Goal: Book appointment/travel/reservation

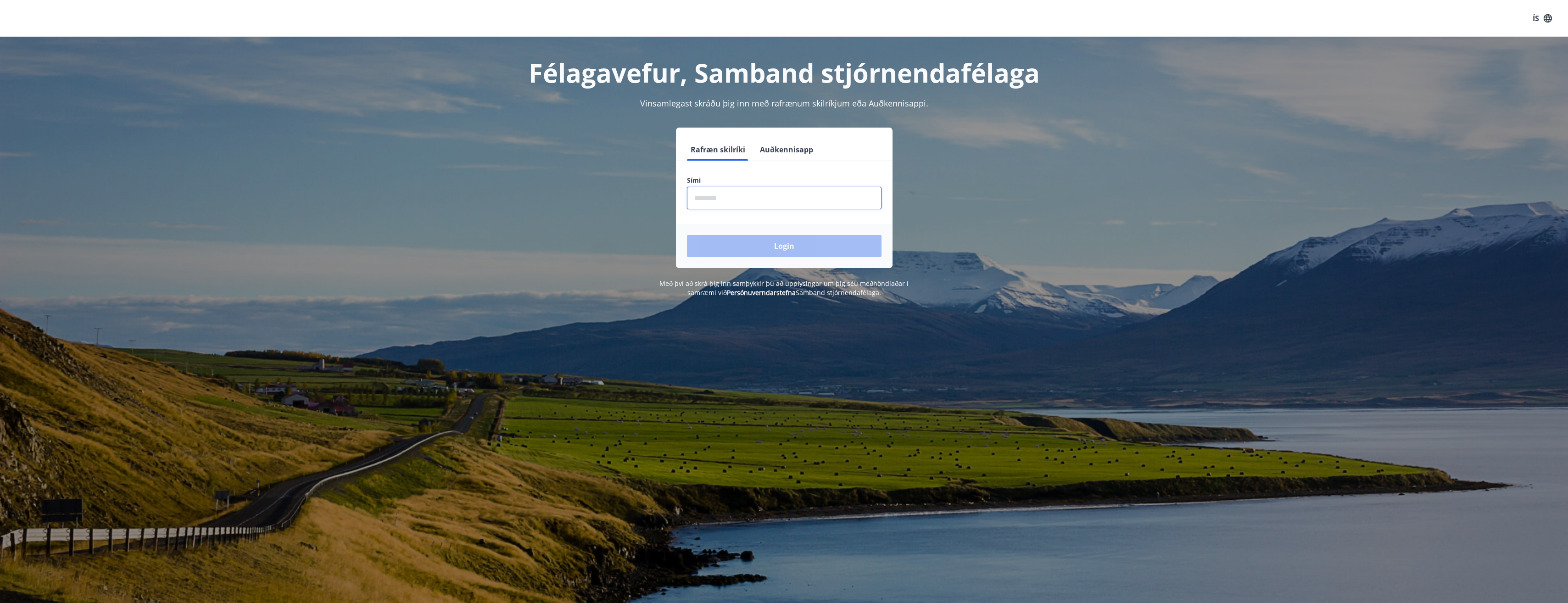
click at [726, 200] on input "phone" at bounding box center [784, 198] width 194 height 23
type input "********"
click at [784, 248] on button "Login" at bounding box center [784, 246] width 194 height 22
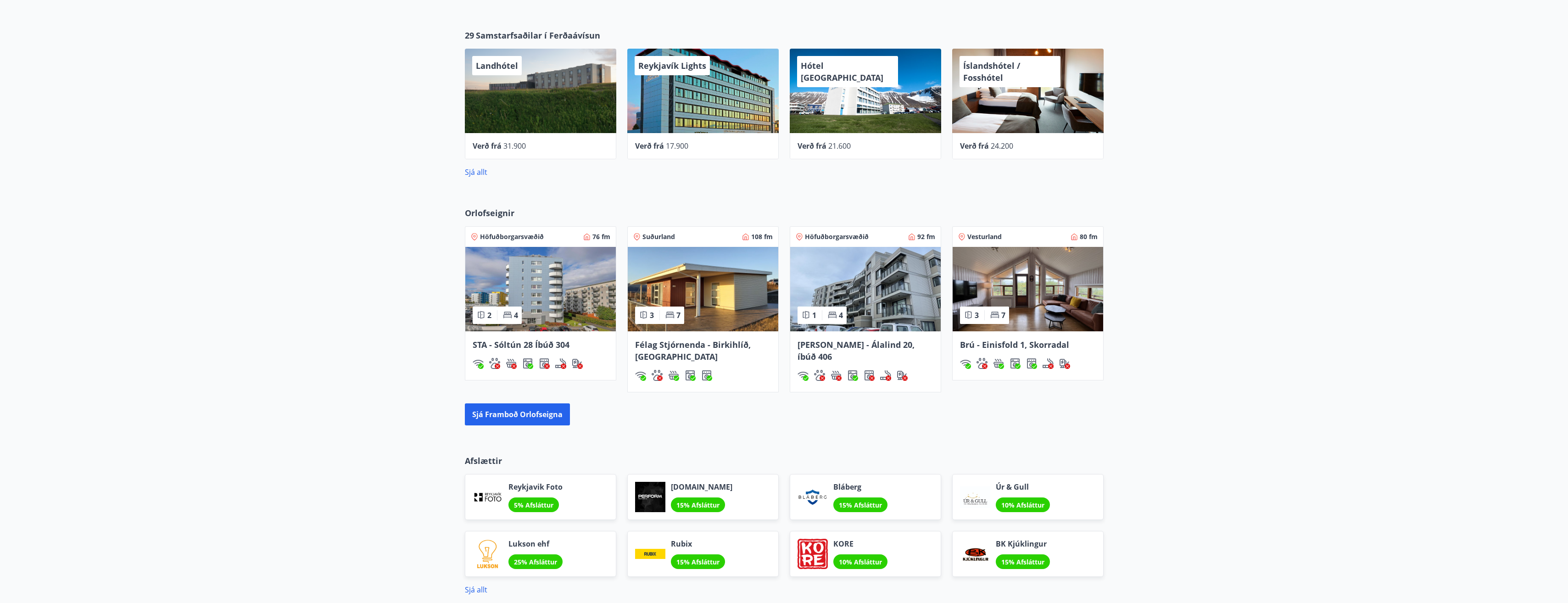
scroll to position [413, 0]
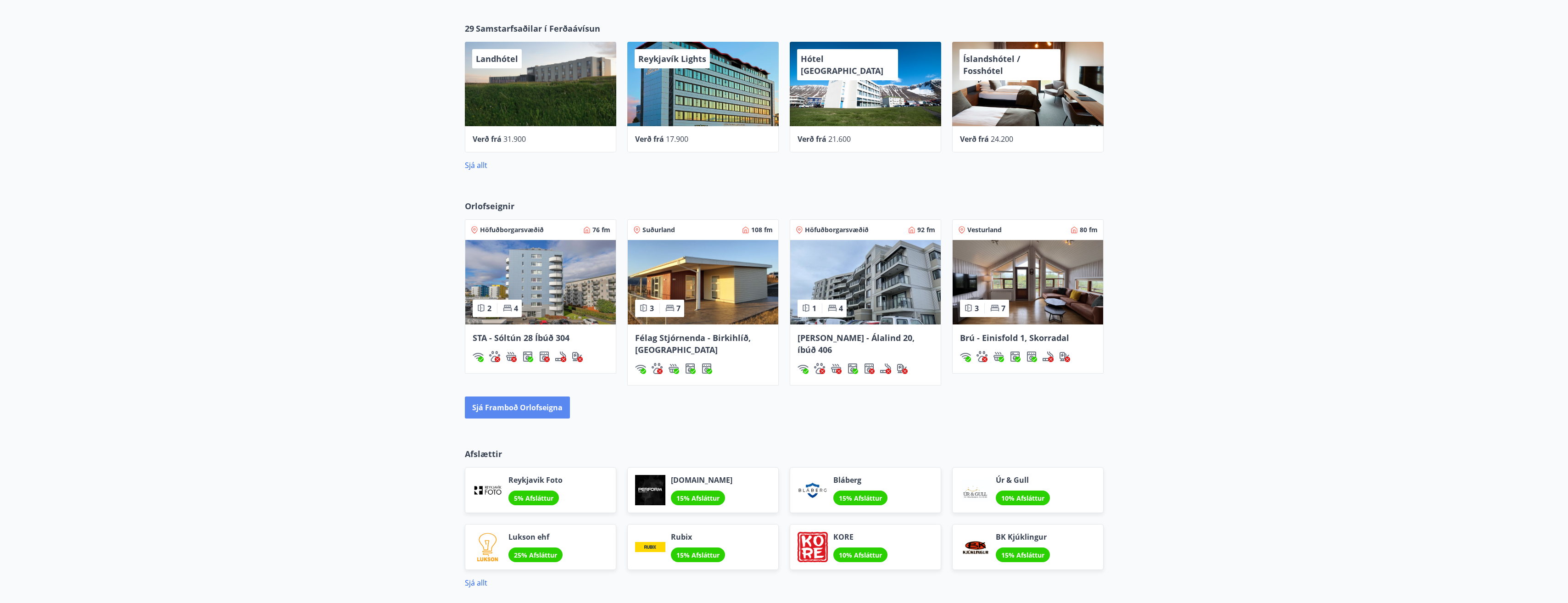
click at [527, 412] on button "Sjá framboð orlofseigna" at bounding box center [517, 408] width 105 height 22
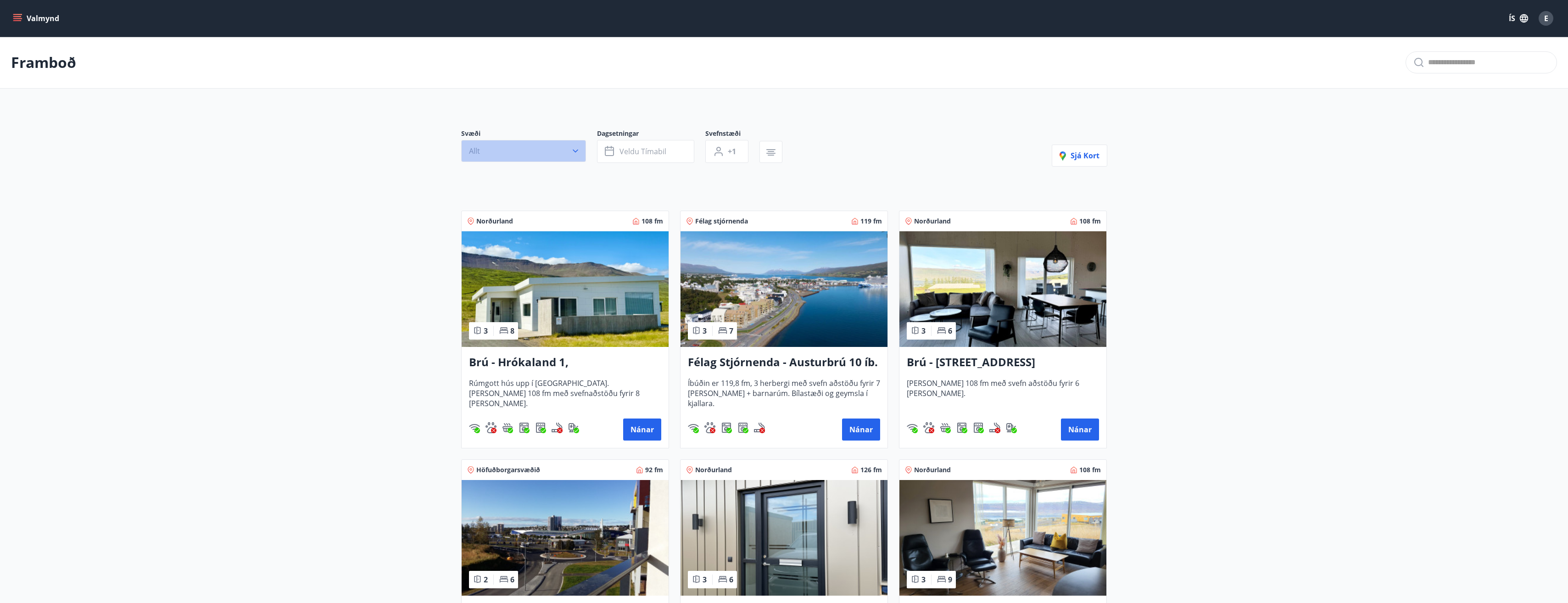
click at [577, 148] on icon "button" at bounding box center [575, 150] width 9 height 9
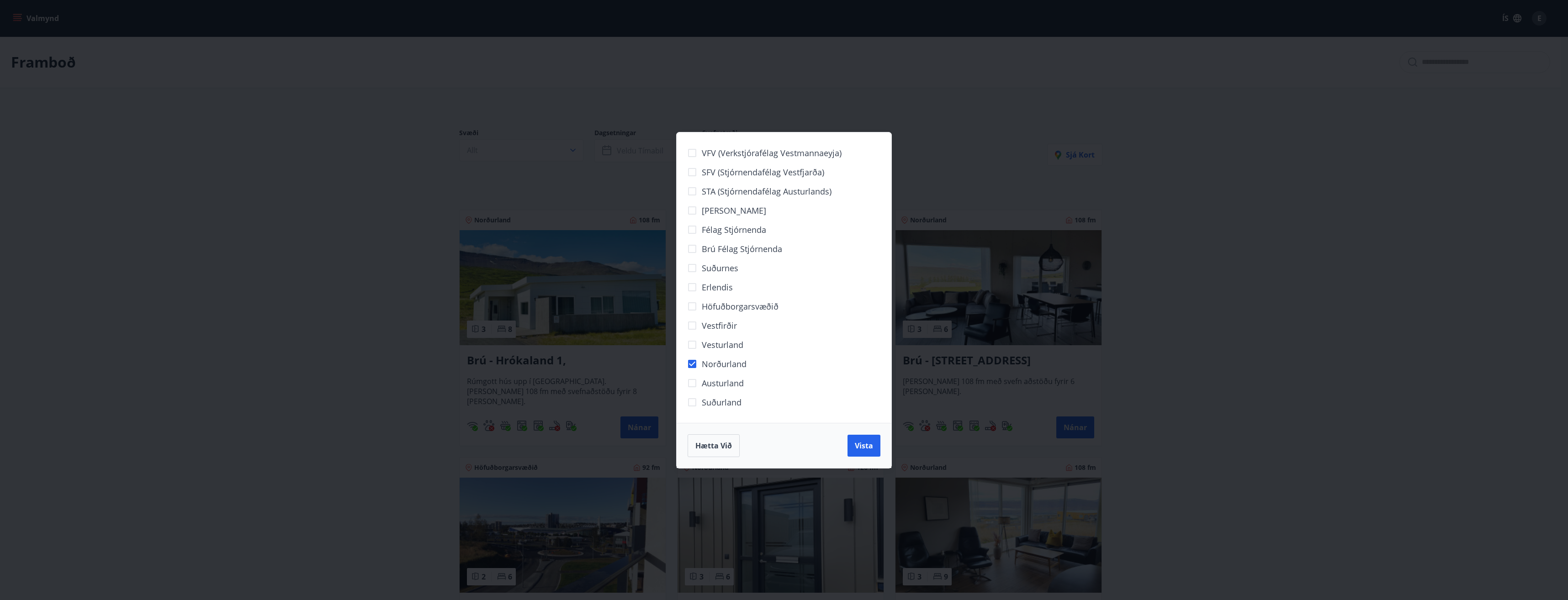
drag, startPoint x: 868, startPoint y: 450, endPoint x: 877, endPoint y: 444, distance: 10.8
click at [869, 450] on span "Vista" at bounding box center [864, 445] width 18 height 10
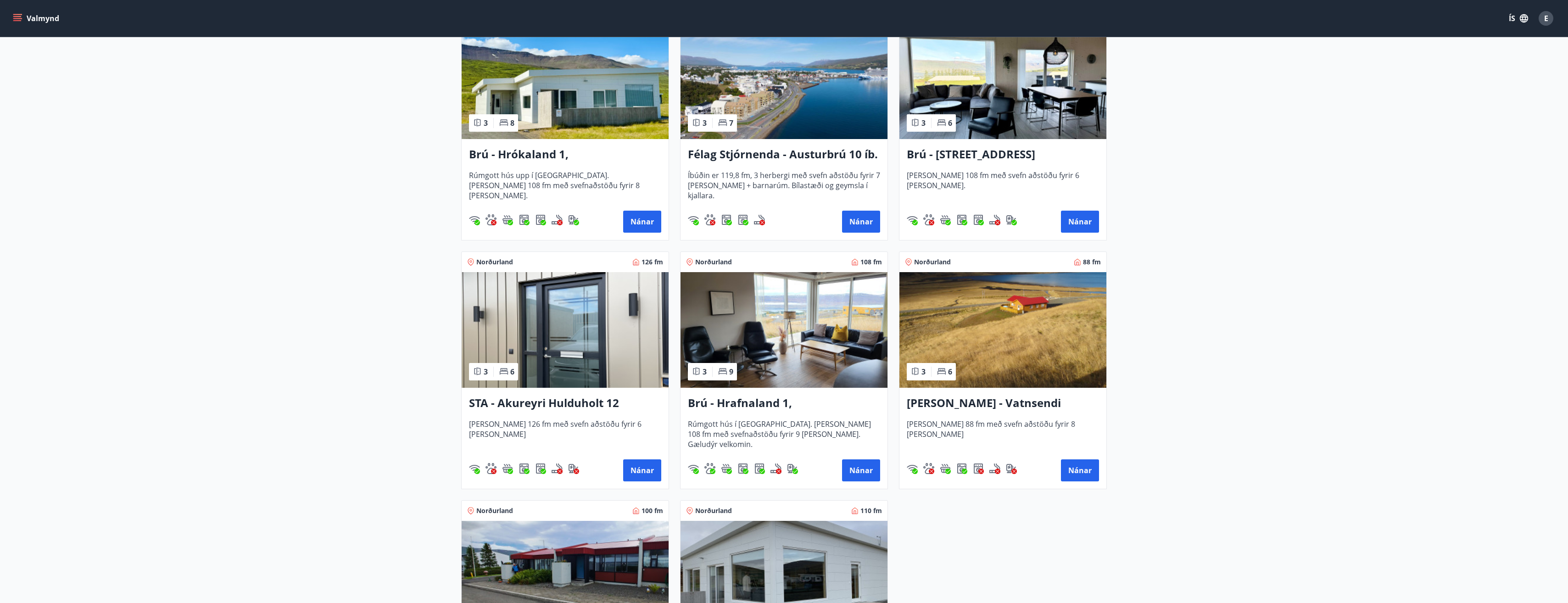
scroll to position [229, 0]
click at [773, 156] on h3 "Félag Stjórnenda - Austurbrú 10 íb. 201" at bounding box center [784, 155] width 192 height 17
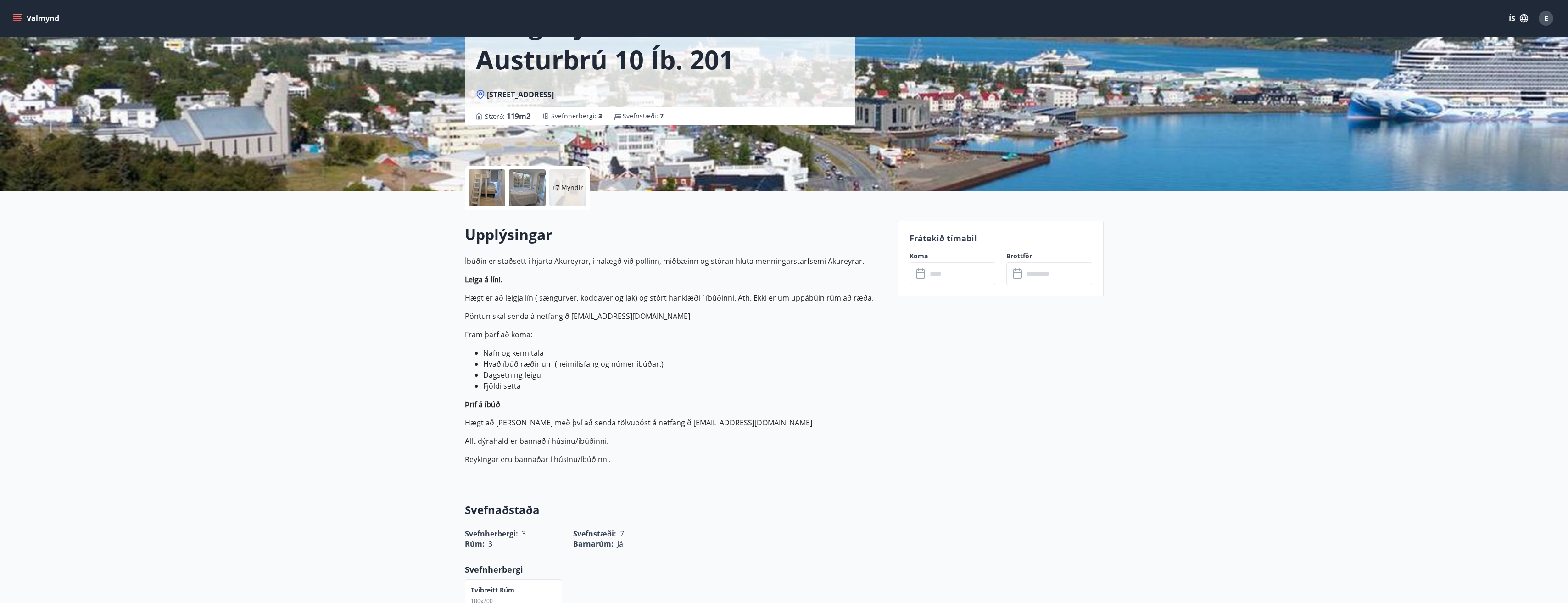
scroll to position [92, 0]
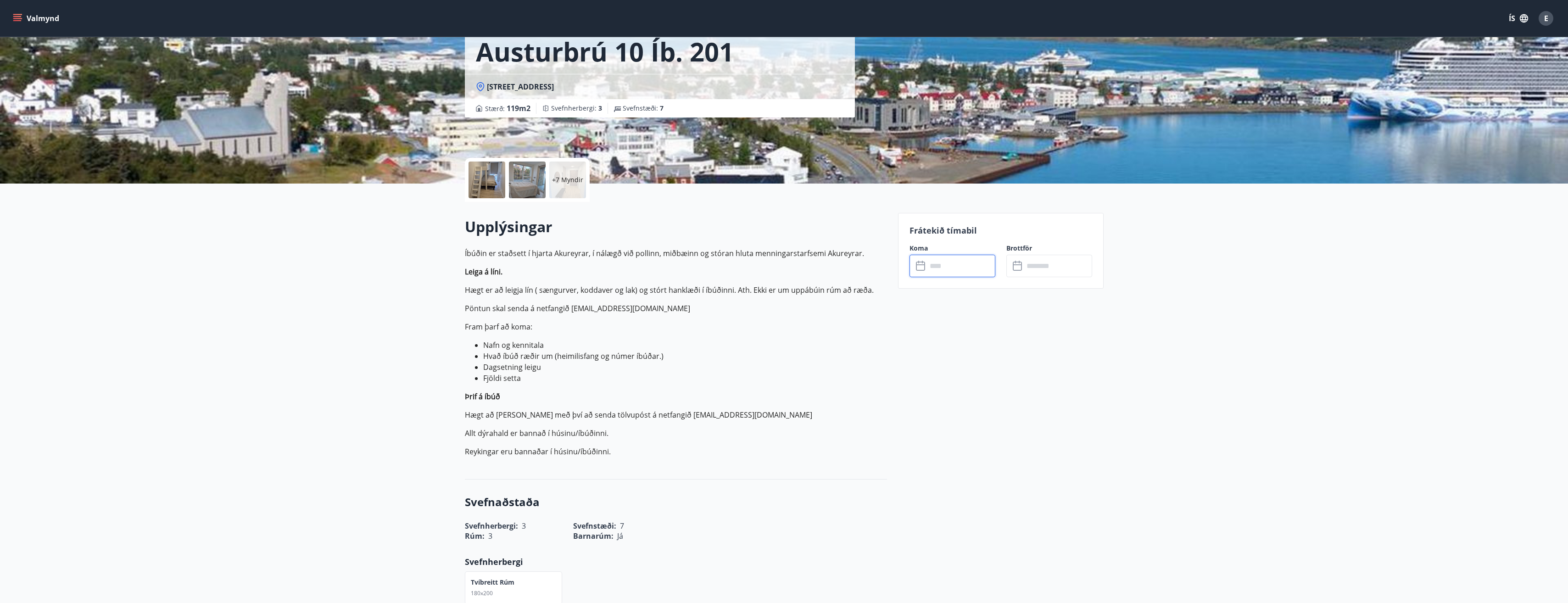
click at [947, 267] on input "text" at bounding box center [961, 266] width 68 height 23
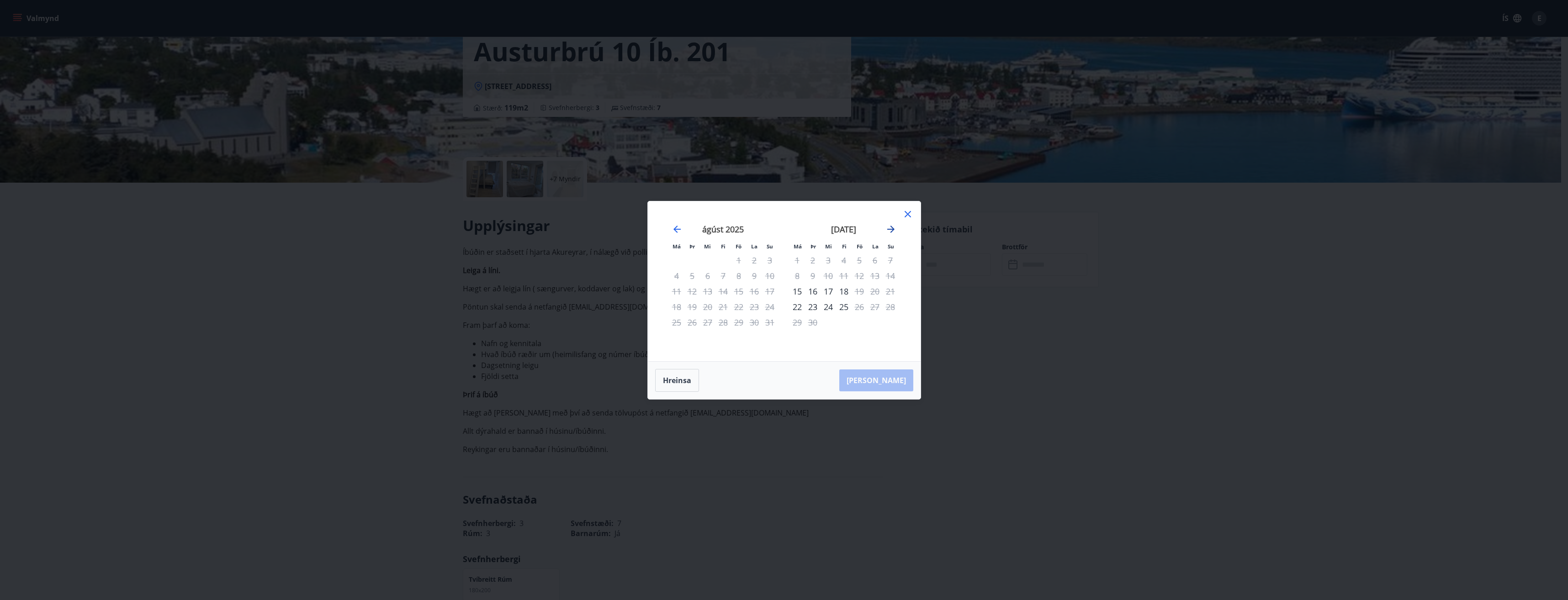
click at [893, 229] on icon "Move forward to switch to the next month." at bounding box center [891, 229] width 7 height 7
click at [904, 214] on icon at bounding box center [908, 214] width 11 height 11
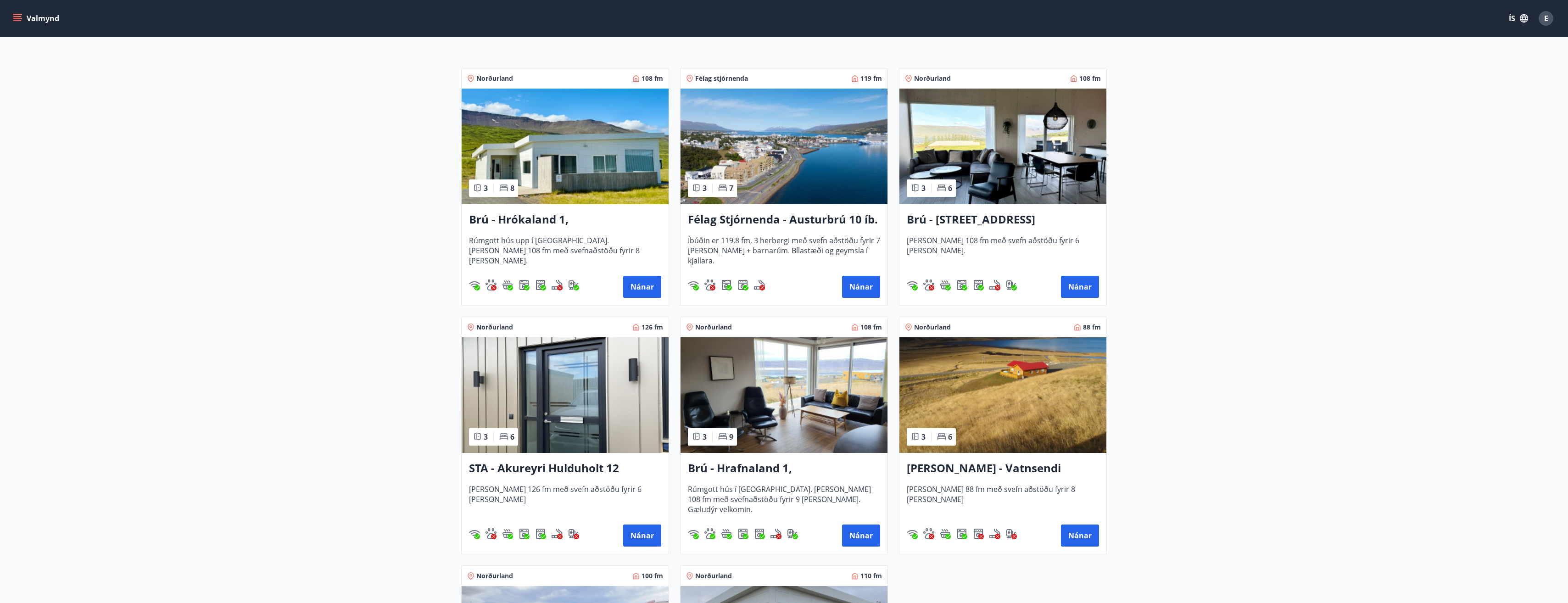
scroll to position [229, 0]
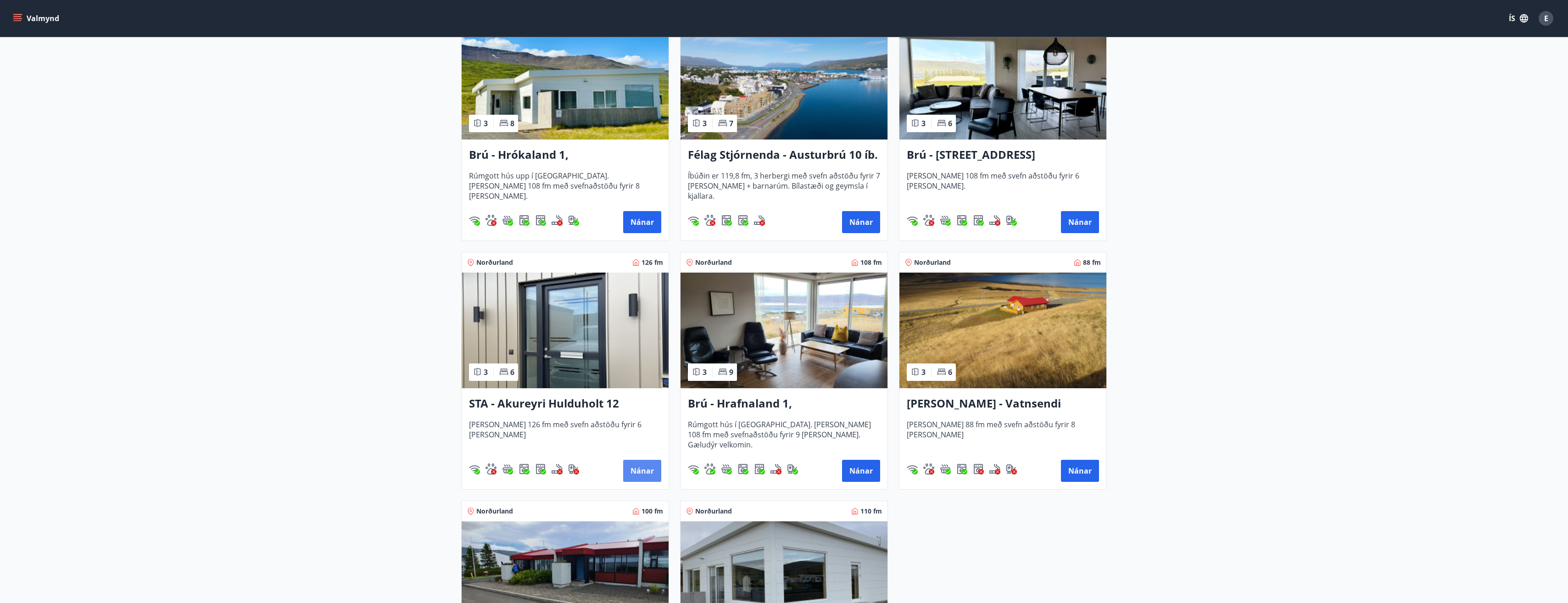
click at [642, 467] on button "Nánar" at bounding box center [642, 471] width 38 height 22
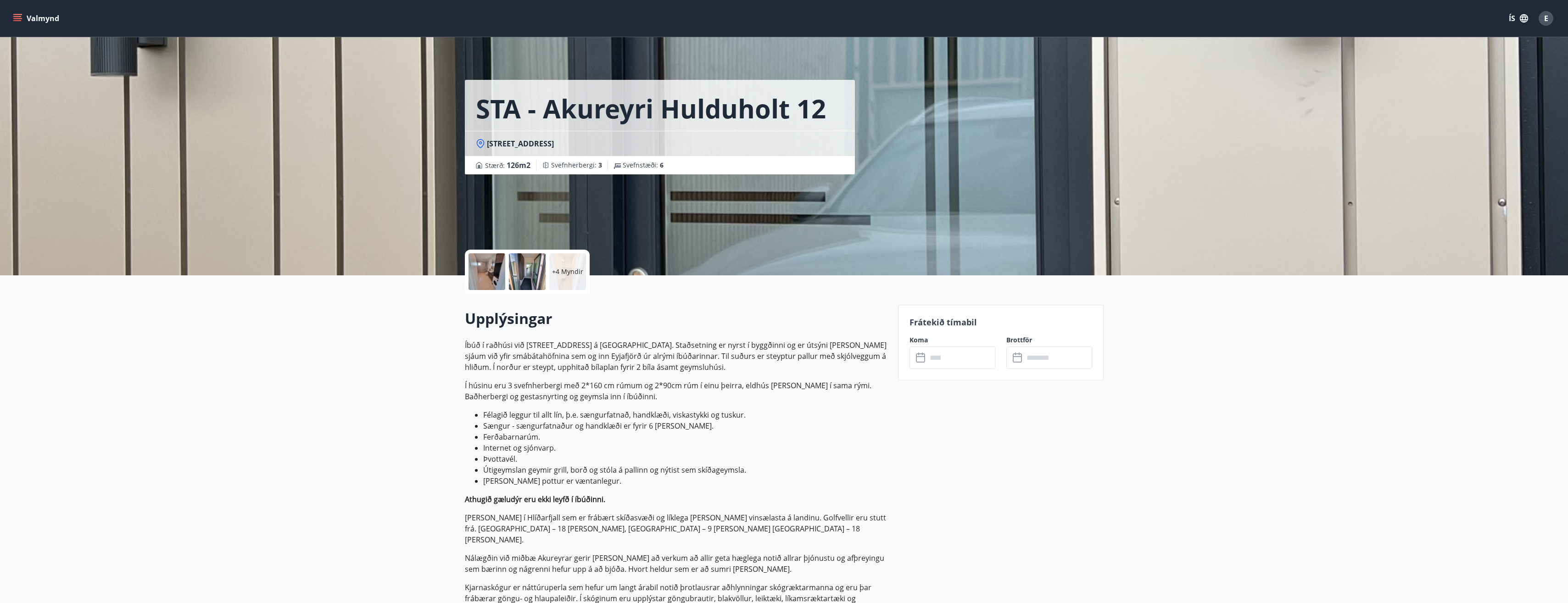
click at [943, 360] on input "text" at bounding box center [961, 358] width 68 height 23
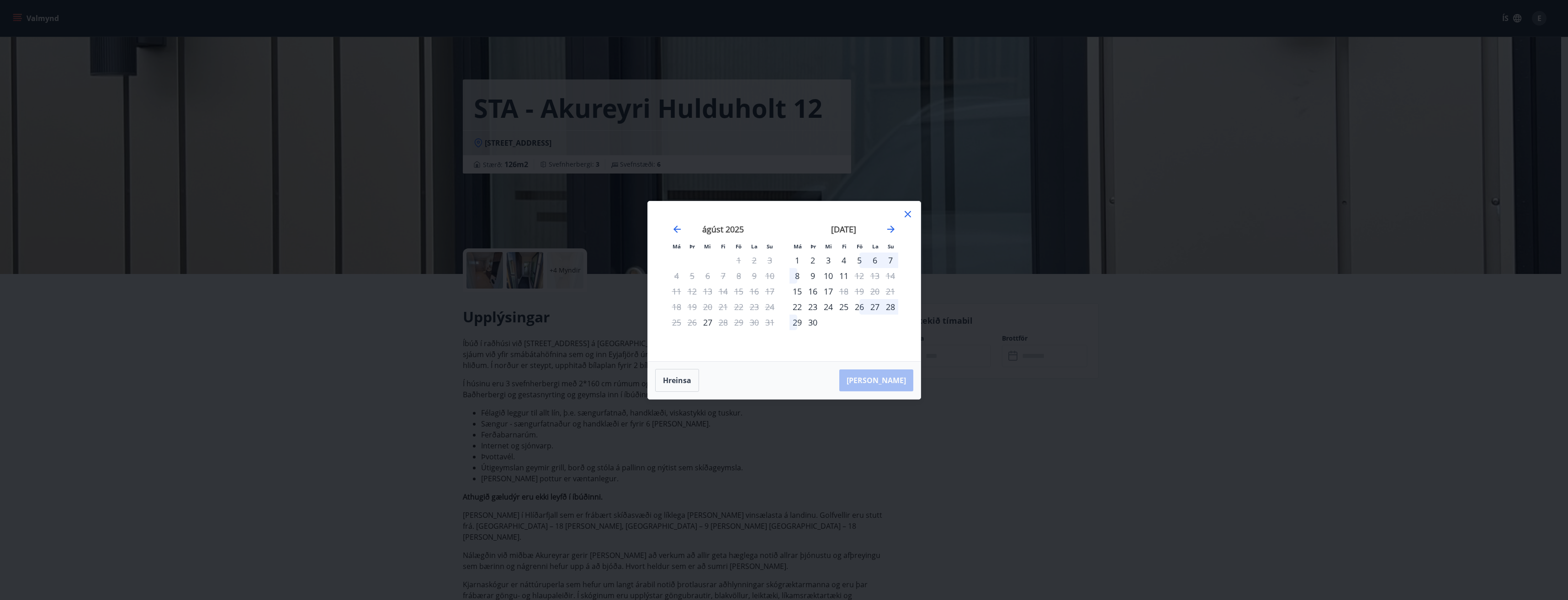
click at [861, 260] on div "5" at bounding box center [859, 260] width 16 height 16
click at [797, 277] on div "8" at bounding box center [797, 276] width 16 height 16
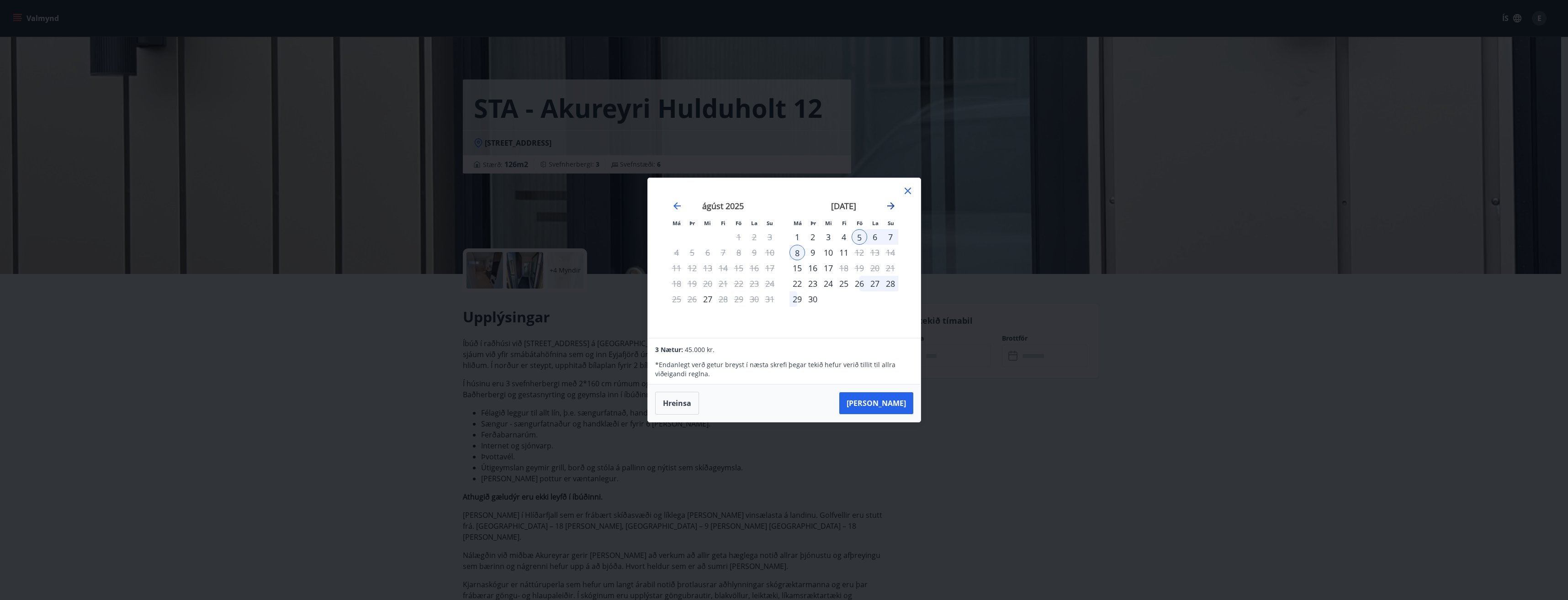
click at [894, 205] on icon "Move forward to switch to the next month." at bounding box center [891, 206] width 11 height 11
click at [908, 193] on icon at bounding box center [908, 191] width 11 height 11
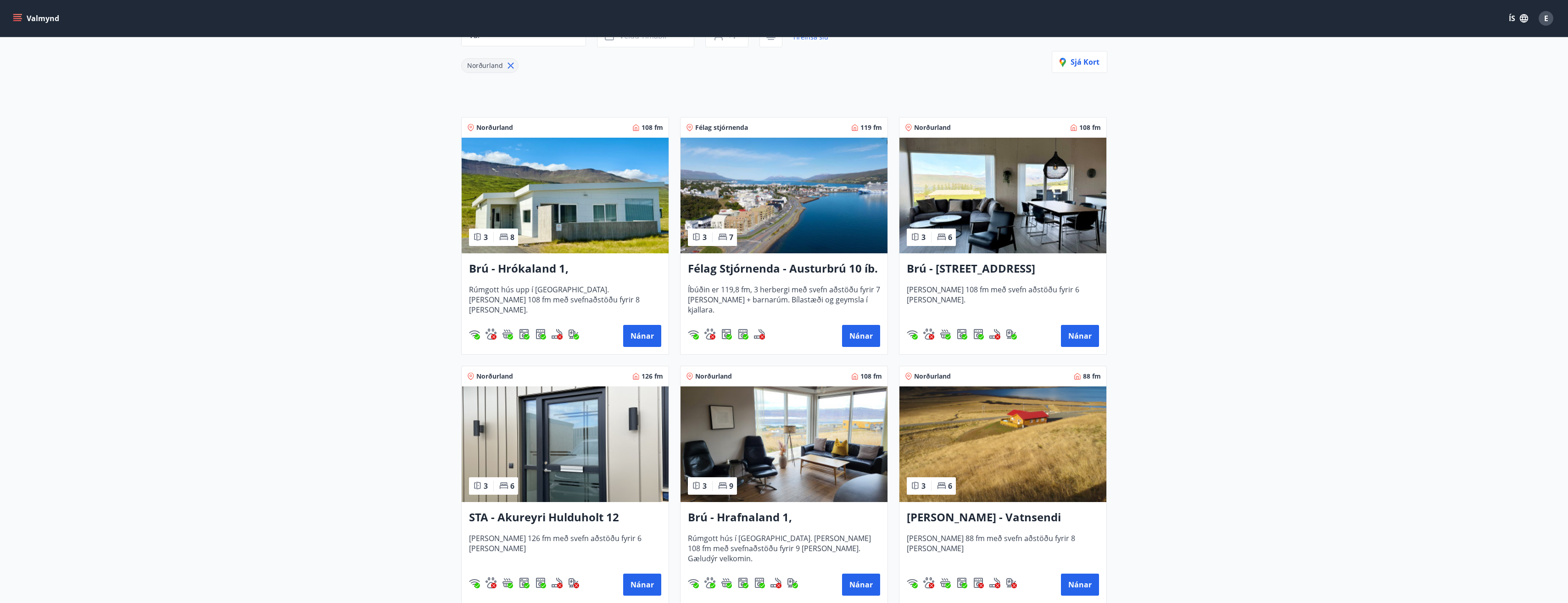
scroll to position [92, 0]
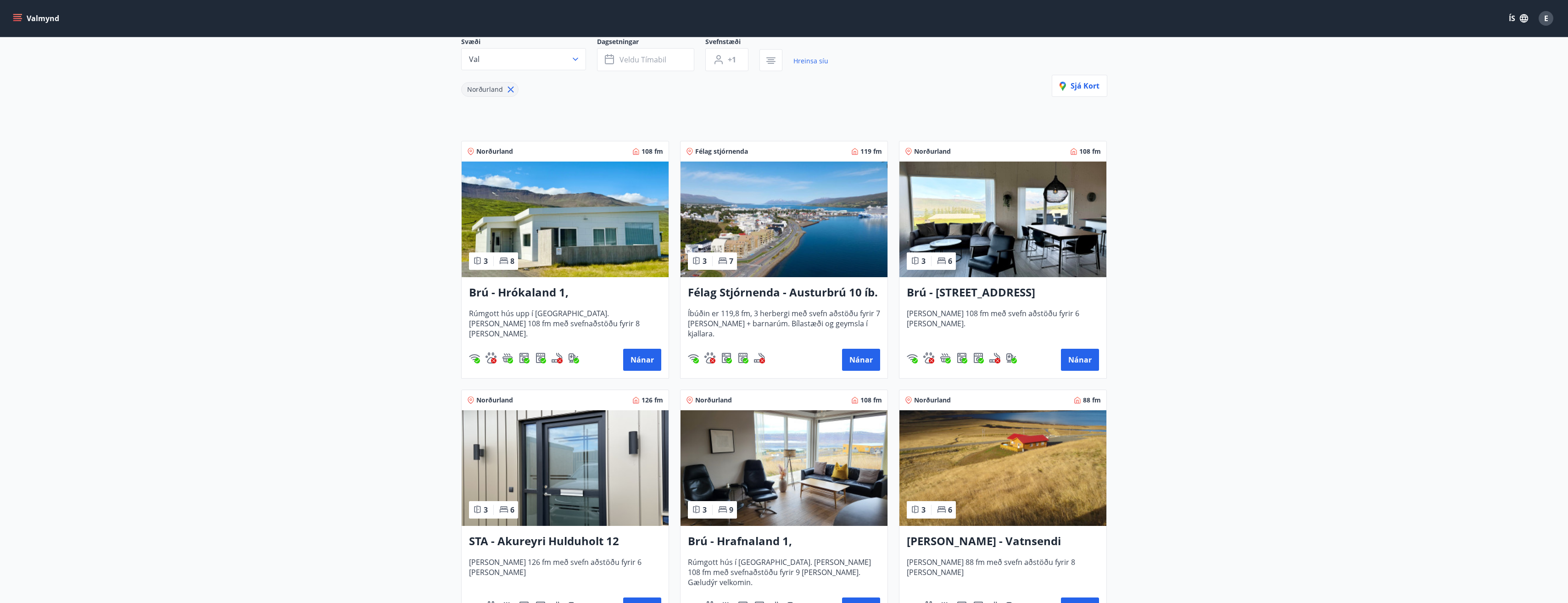
click at [993, 290] on h3 "Brú - [STREET_ADDRESS]" at bounding box center [1003, 292] width 192 height 17
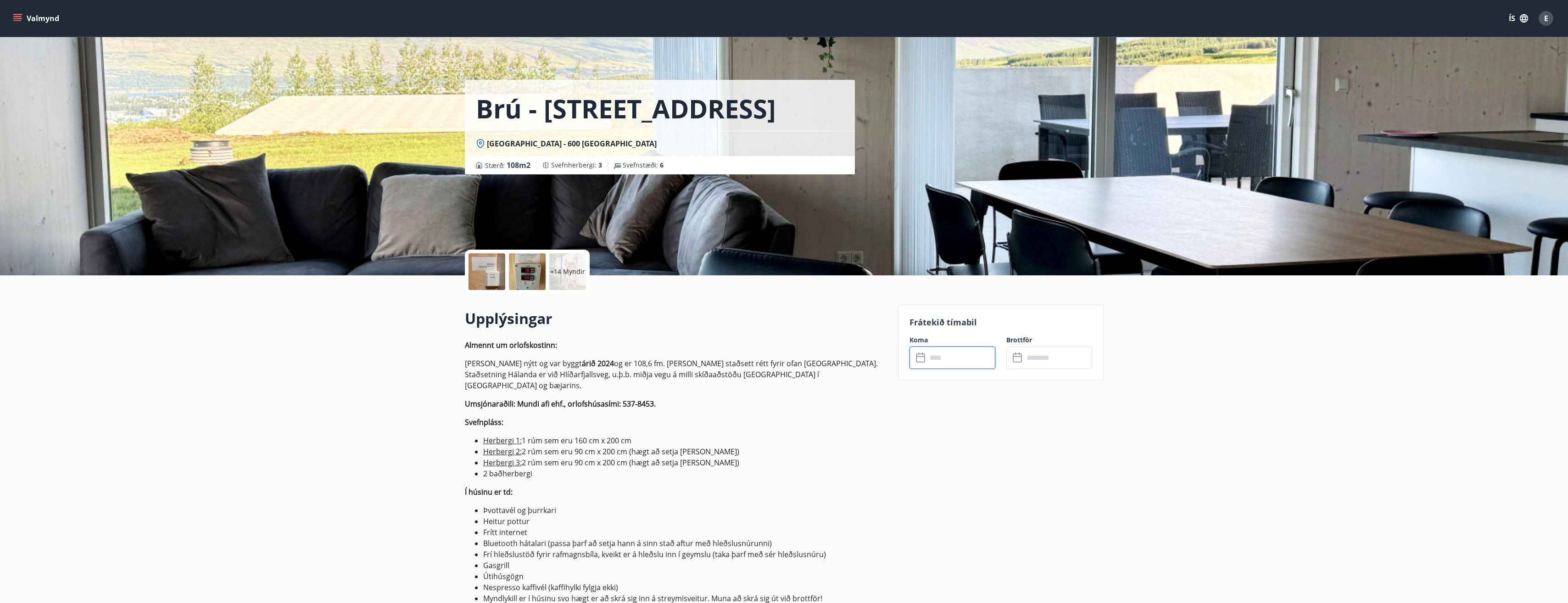
click at [959, 359] on input "text" at bounding box center [961, 358] width 68 height 23
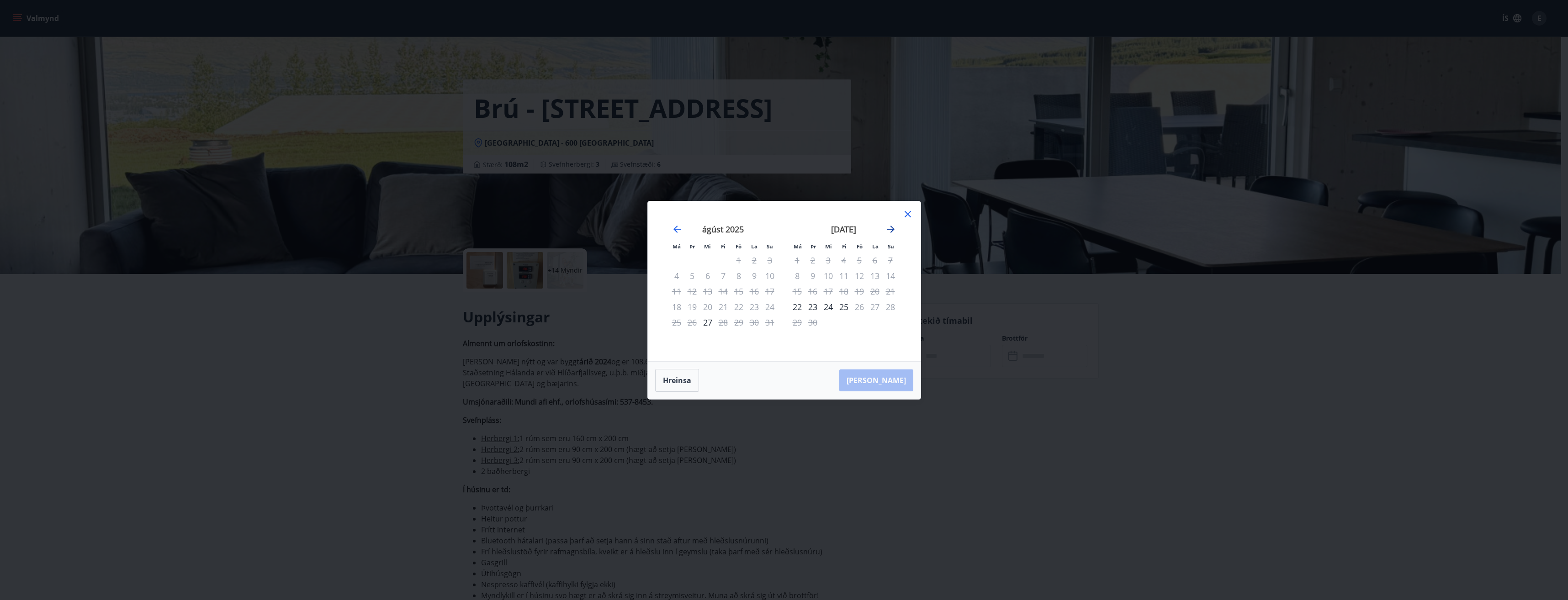
click at [887, 229] on icon "Move forward to switch to the next month." at bounding box center [891, 229] width 7 height 7
click at [673, 228] on icon "Move backward to switch to the previous month." at bounding box center [677, 229] width 11 height 11
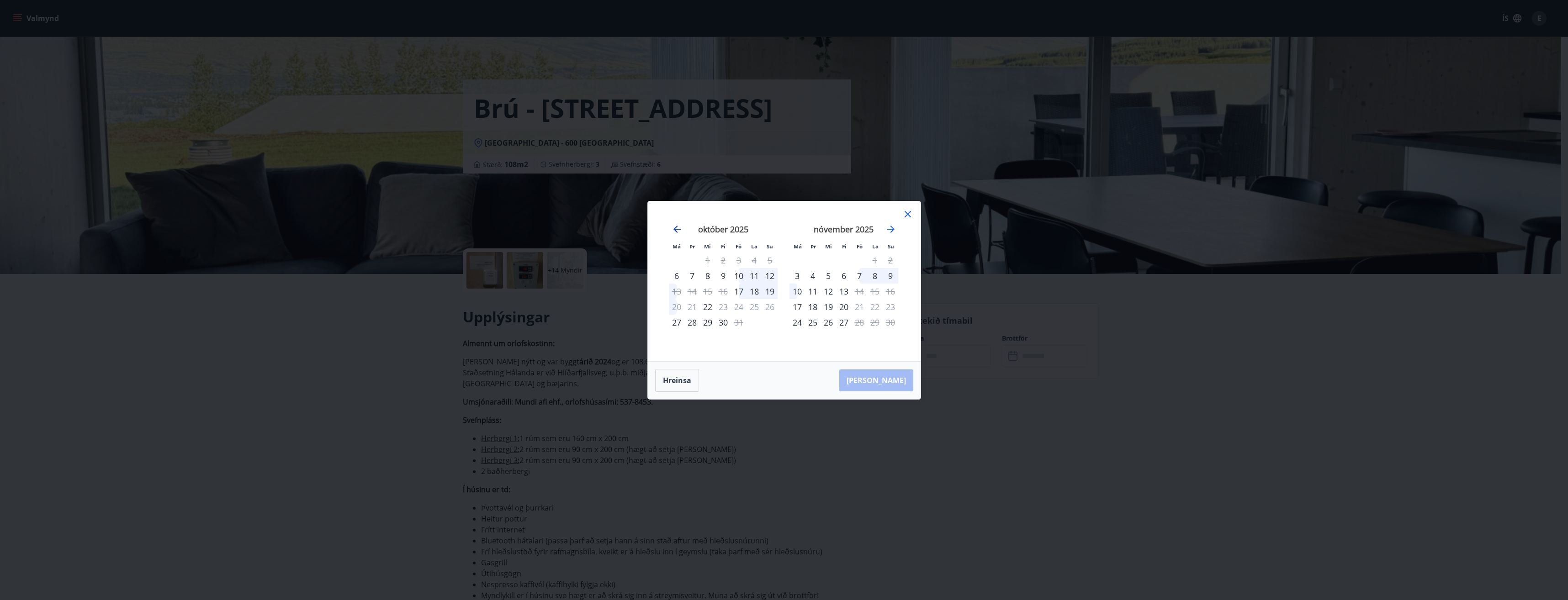
click at [673, 228] on icon "Move backward to switch to the previous month." at bounding box center [677, 229] width 11 height 11
click at [906, 213] on icon at bounding box center [908, 214] width 7 height 7
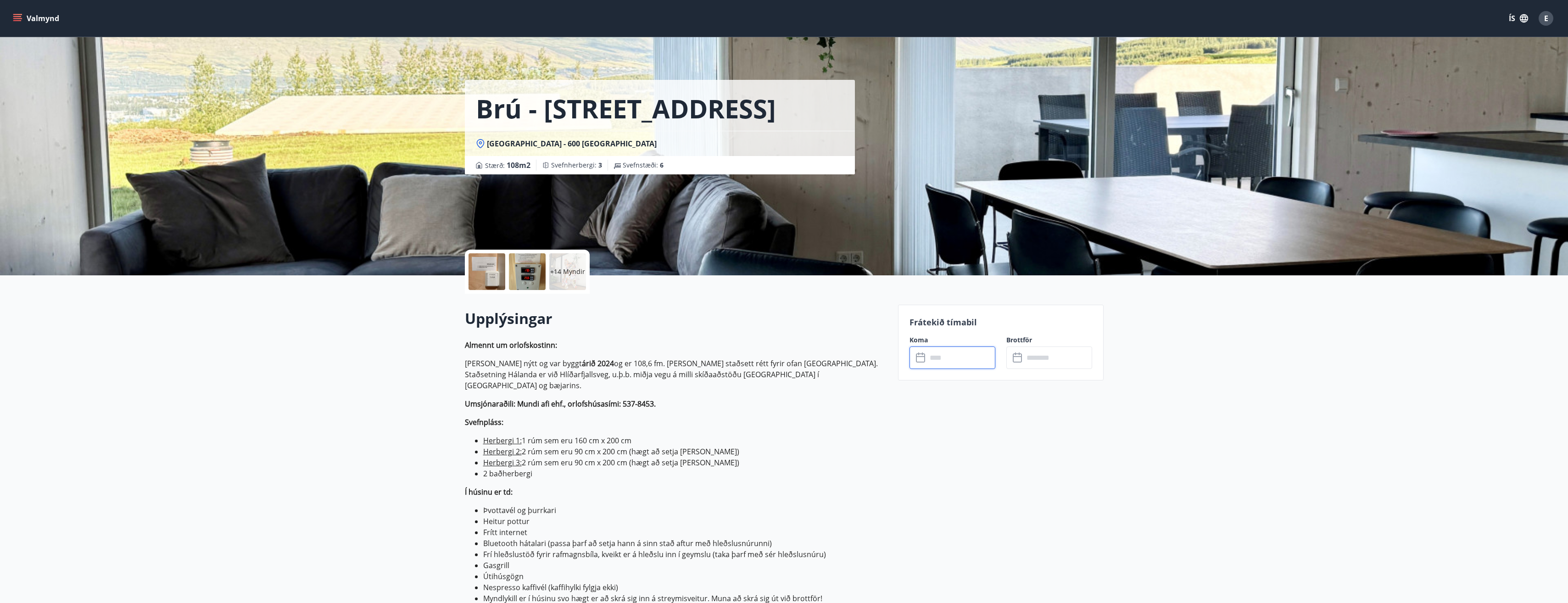
click at [496, 270] on div at bounding box center [487, 272] width 37 height 37
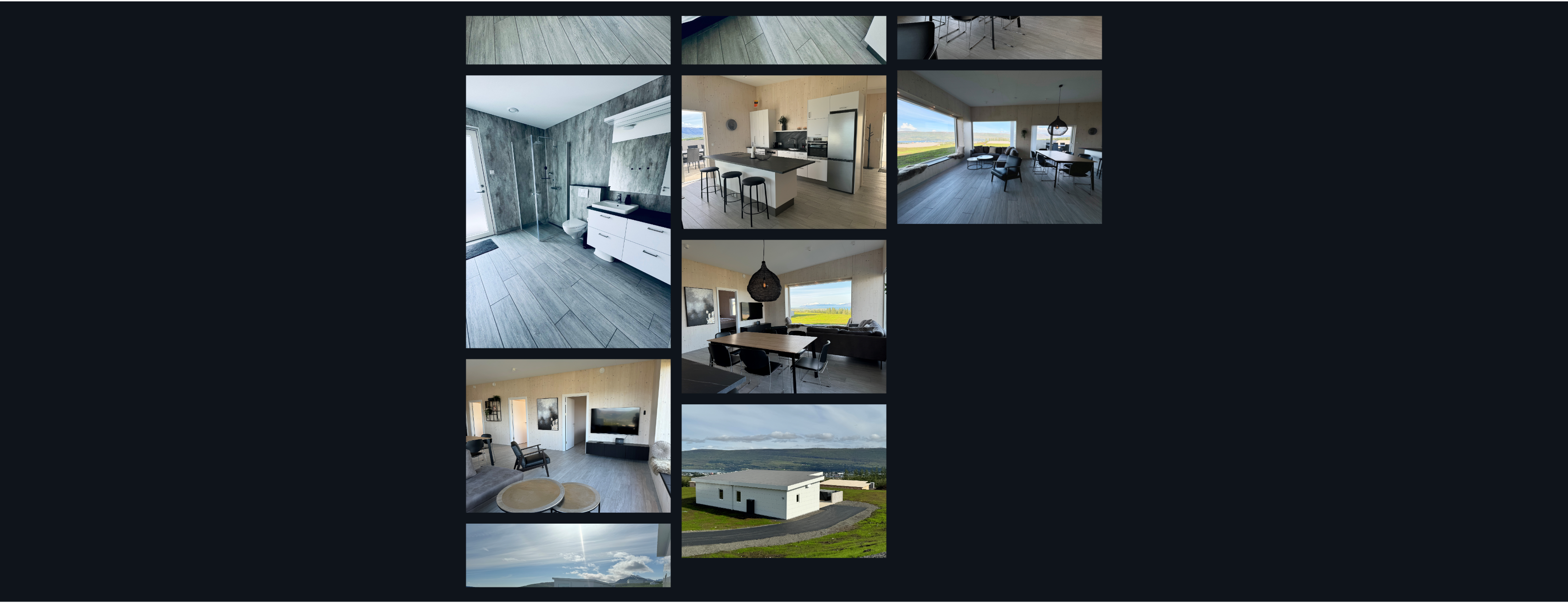
scroll to position [1090, 0]
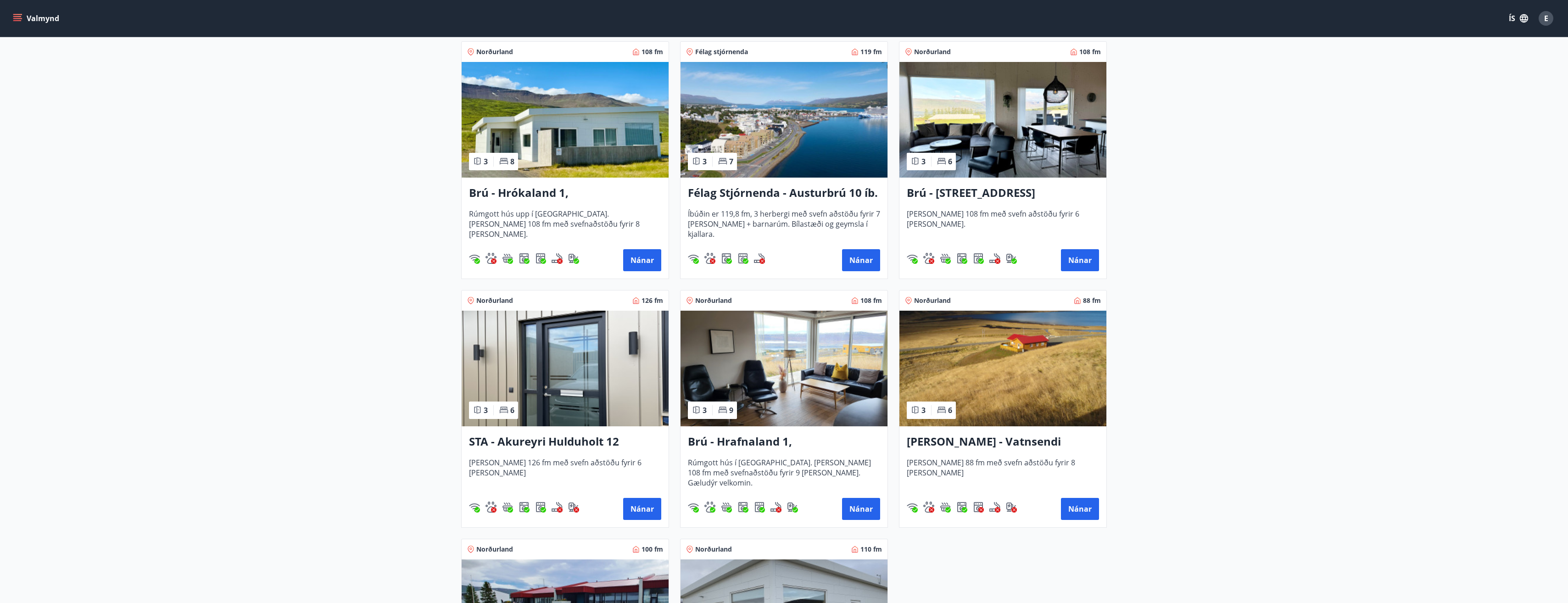
scroll to position [183, 0]
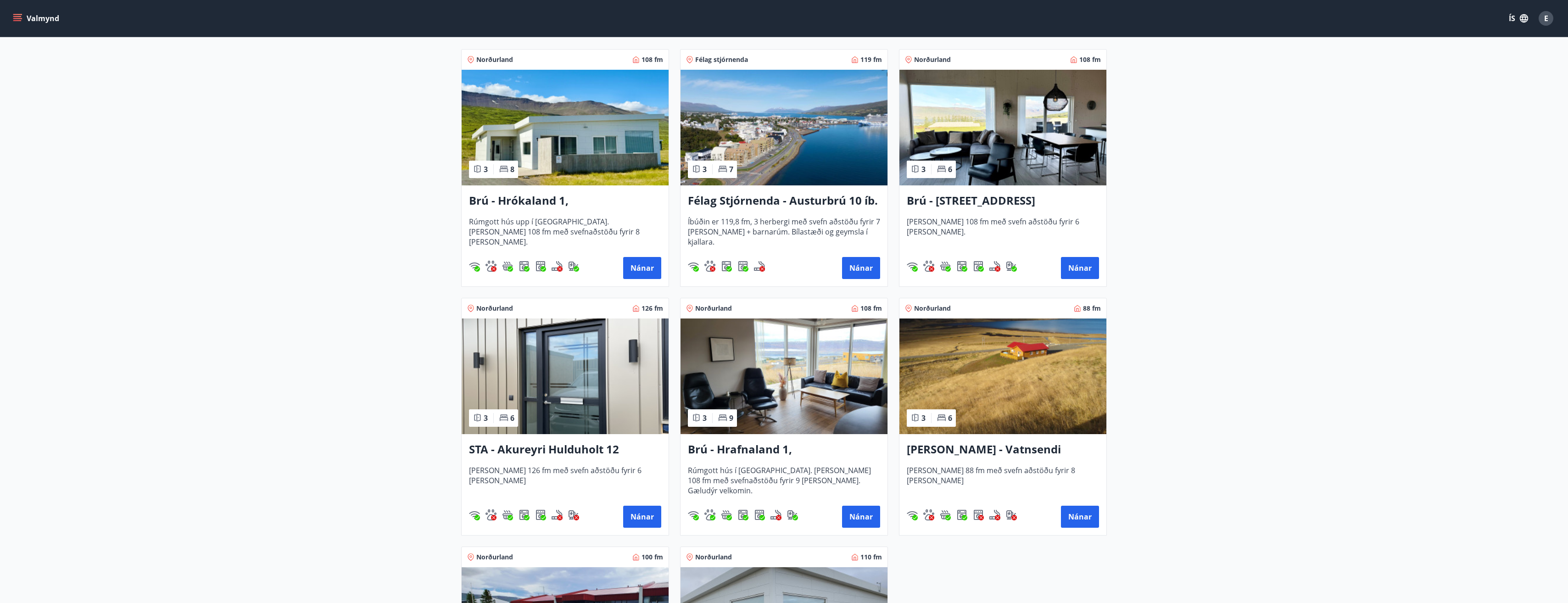
click at [595, 448] on h3 "STA - Akureyri Hulduholt 12" at bounding box center [565, 449] width 192 height 17
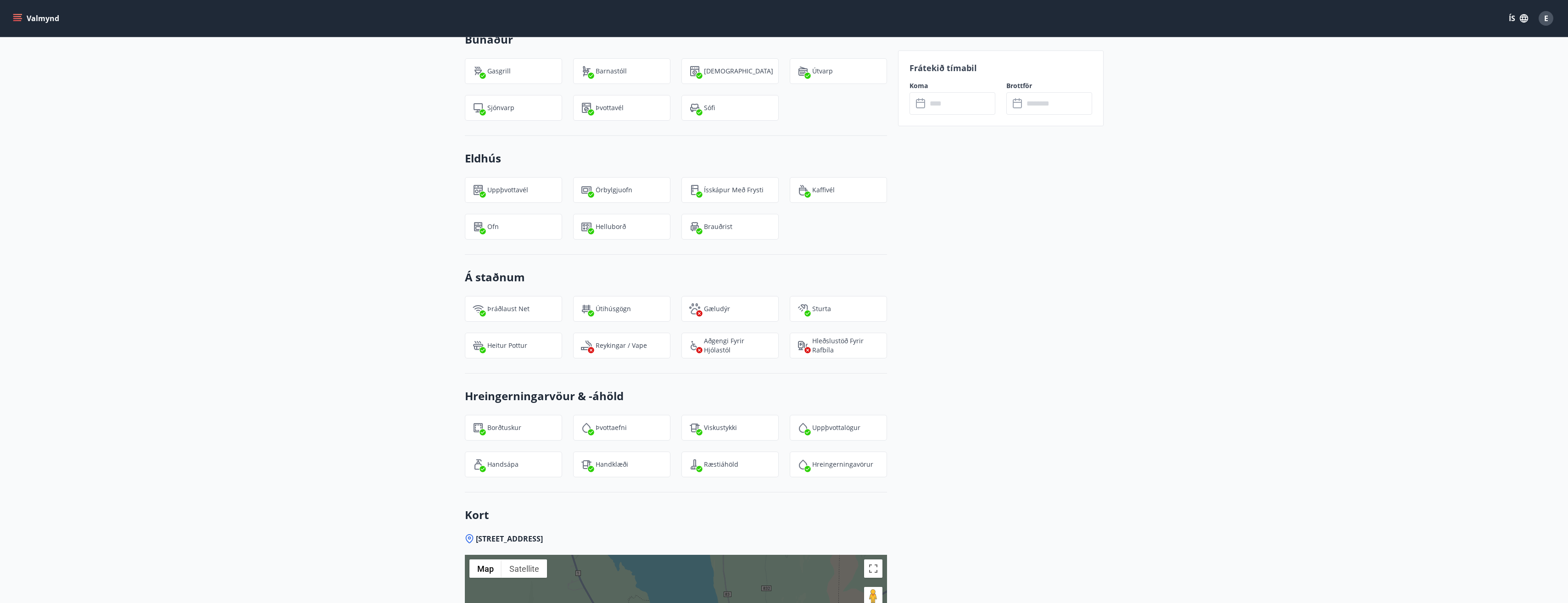
scroll to position [872, 0]
